Goal: Task Accomplishment & Management: Manage account settings

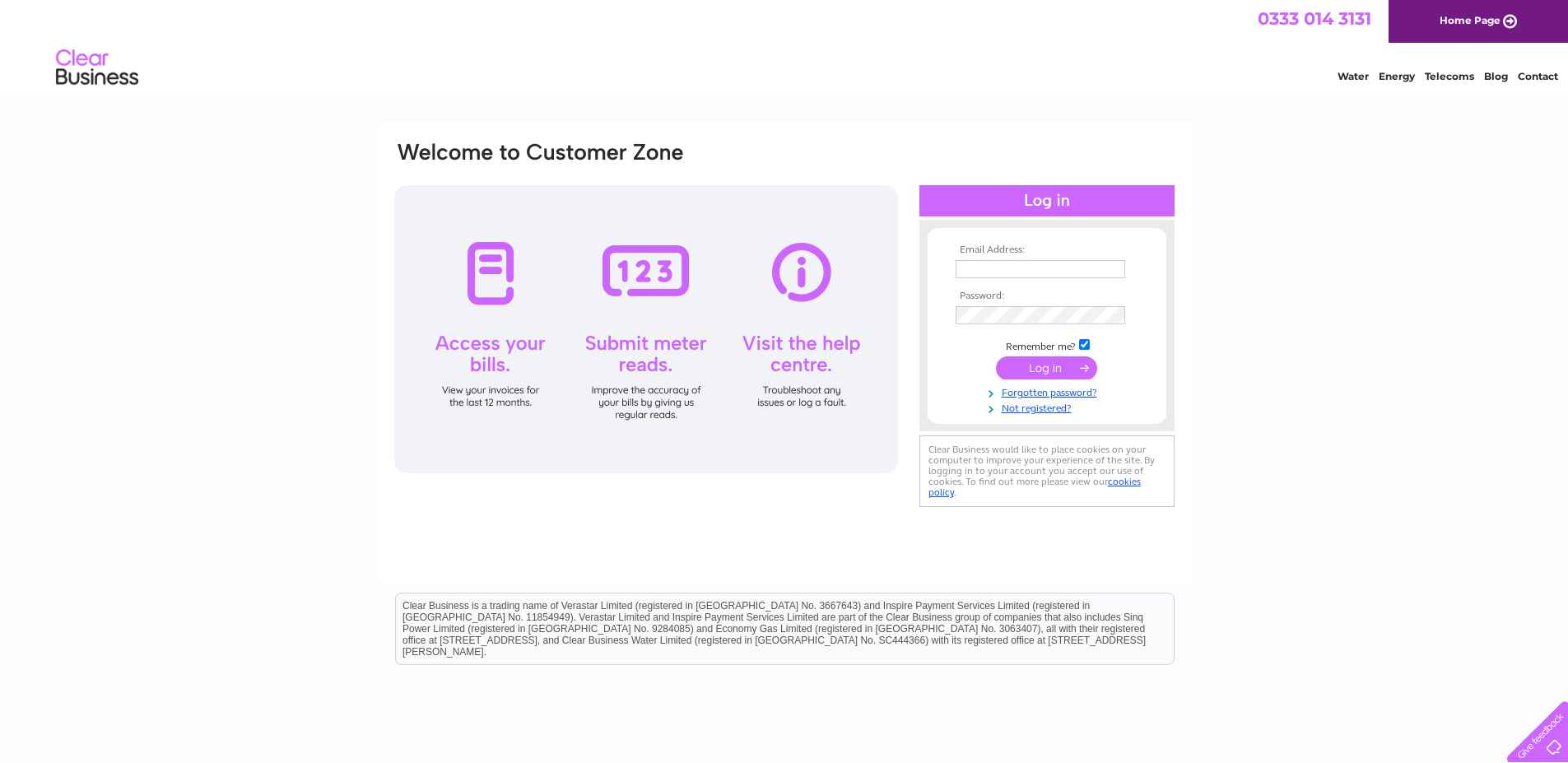
type input "info@dementiacarers.co.uk"
click at [1041, 365] on input "submit" at bounding box center [1046, 368] width 101 height 23
click at [1047, 370] on input "submit" at bounding box center [1046, 368] width 101 height 23
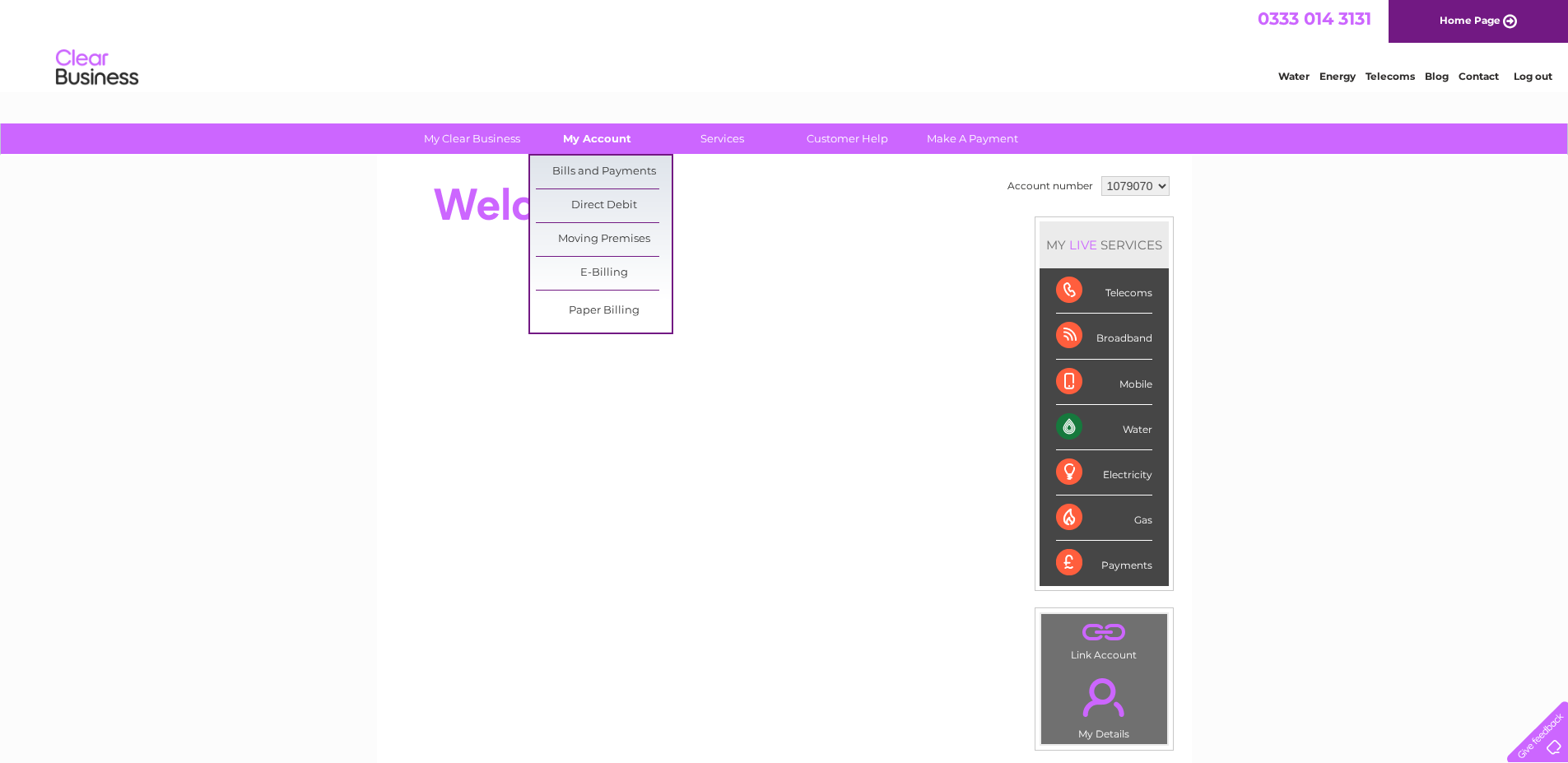
click at [589, 136] on link "My Account" at bounding box center [597, 138] width 136 height 30
click at [589, 168] on link "Bills and Payments" at bounding box center [604, 172] width 136 height 33
click at [619, 275] on link "E-Billing" at bounding box center [604, 273] width 136 height 33
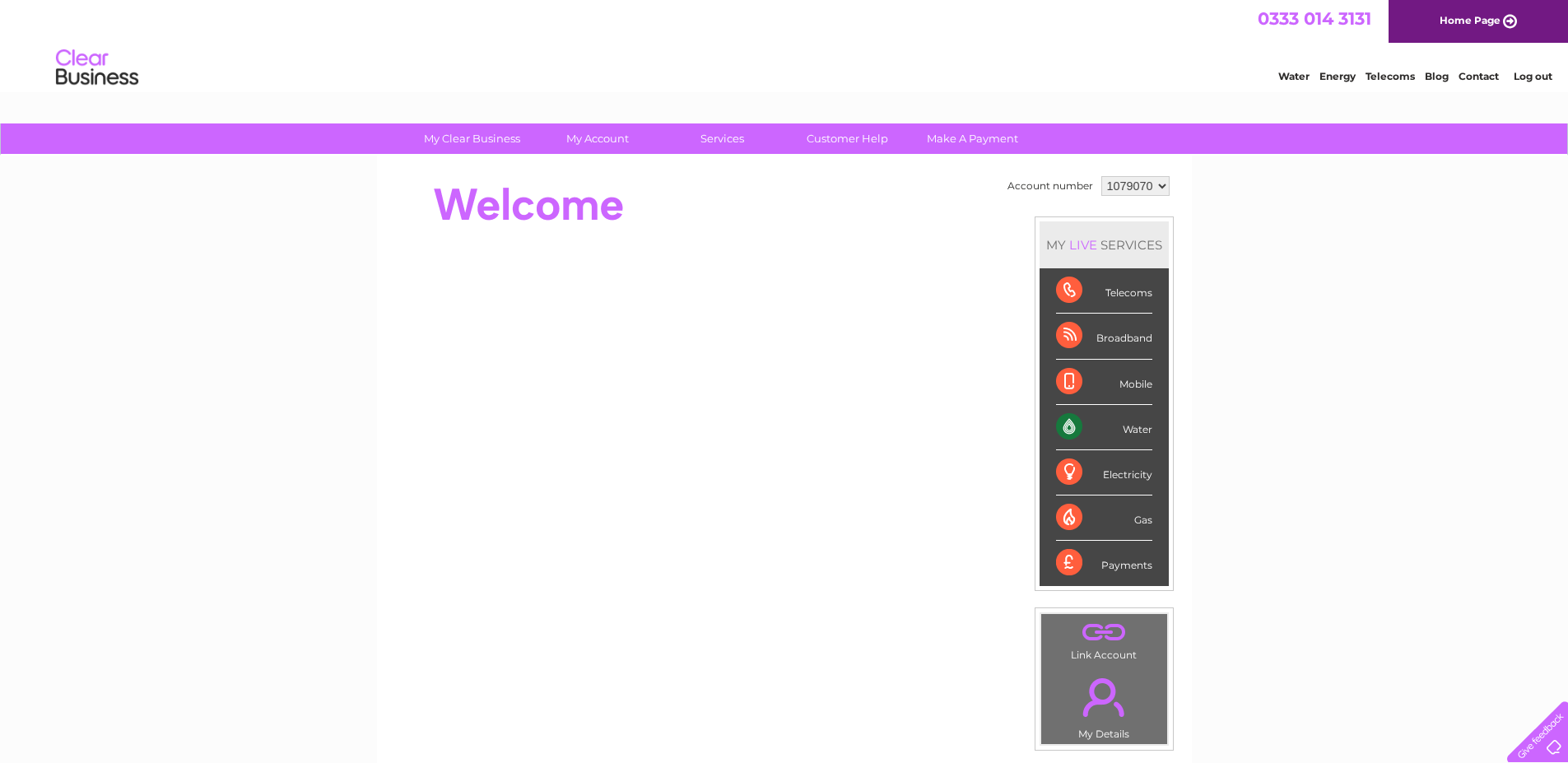
click at [1336, 376] on div "My Clear Business Login Details My Details My Preferences Link Account My Accou…" at bounding box center [784, 586] width 1568 height 925
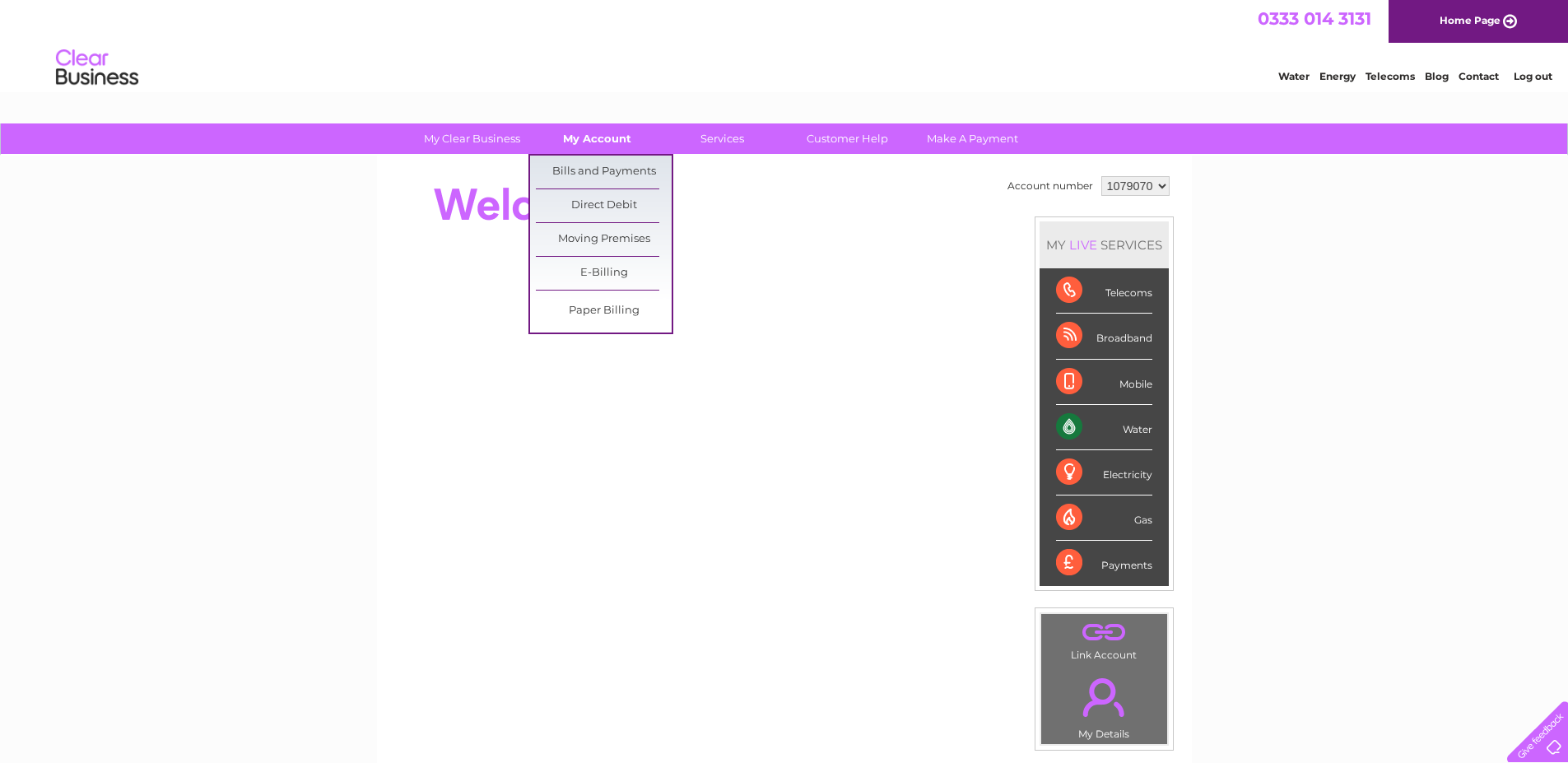
click at [589, 135] on link "My Account" at bounding box center [597, 138] width 136 height 30
click at [590, 171] on link "Bills and Payments" at bounding box center [604, 172] width 136 height 33
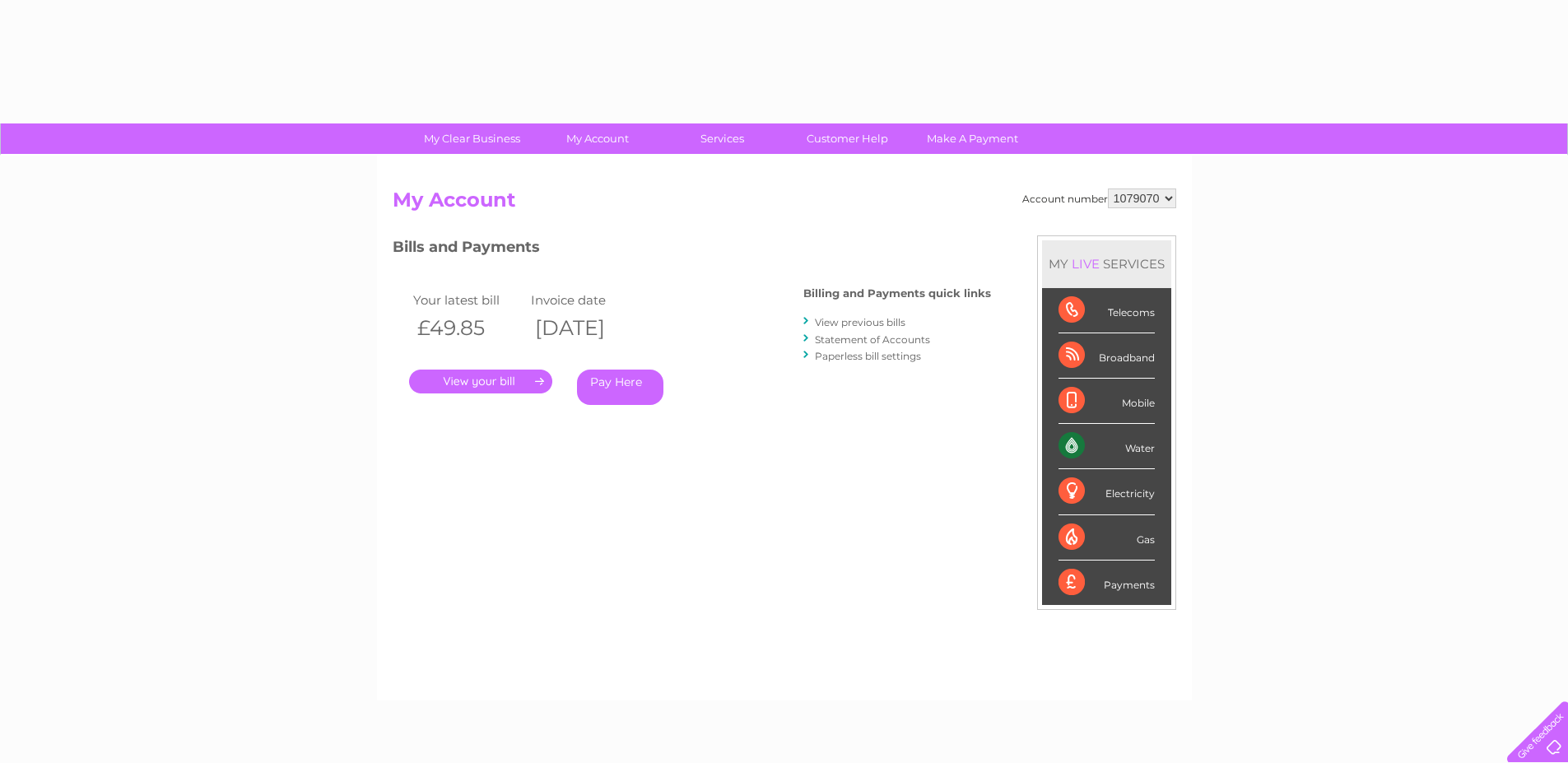
click at [536, 383] on link "." at bounding box center [480, 382] width 143 height 24
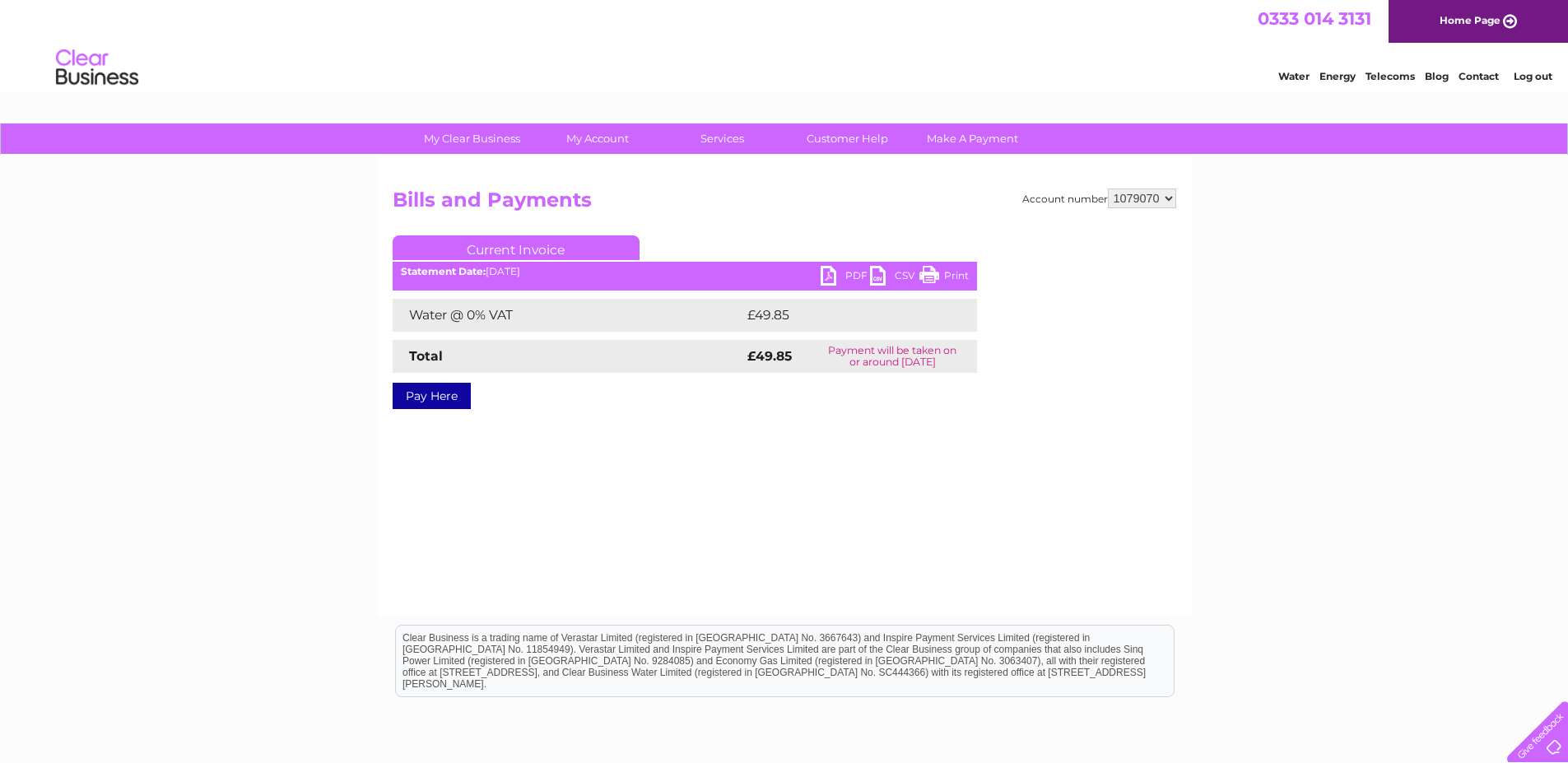
click at [930, 272] on link "Print" at bounding box center [943, 278] width 49 height 24
